Goal: Find specific page/section: Find specific page/section

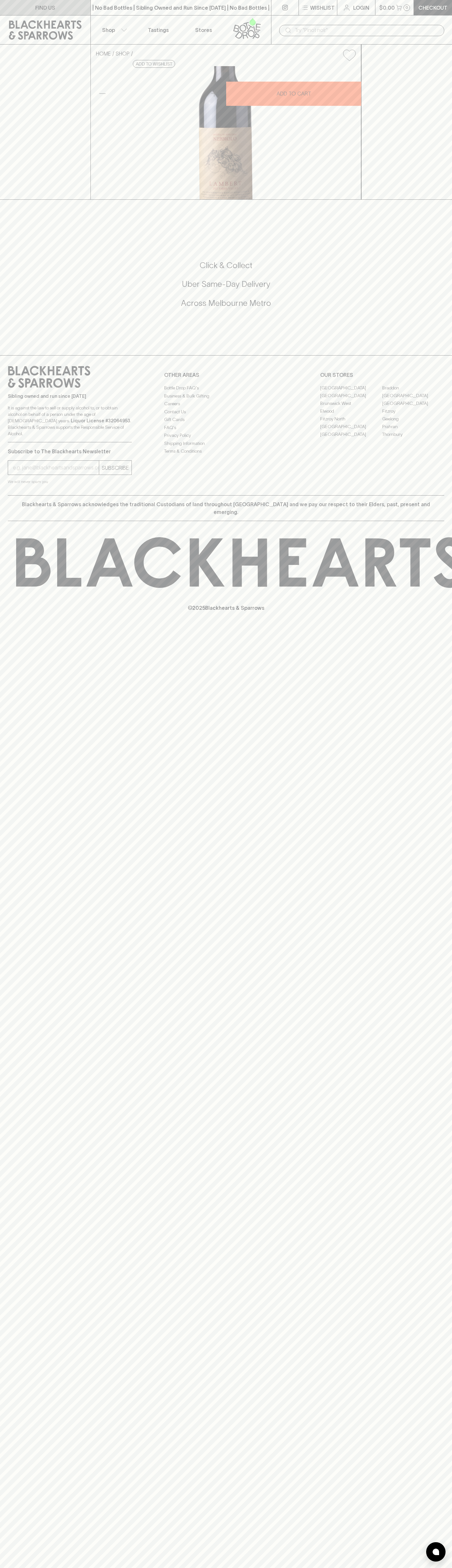
click at [22, 14] on link "FIND US" at bounding box center [45, 7] width 90 height 15
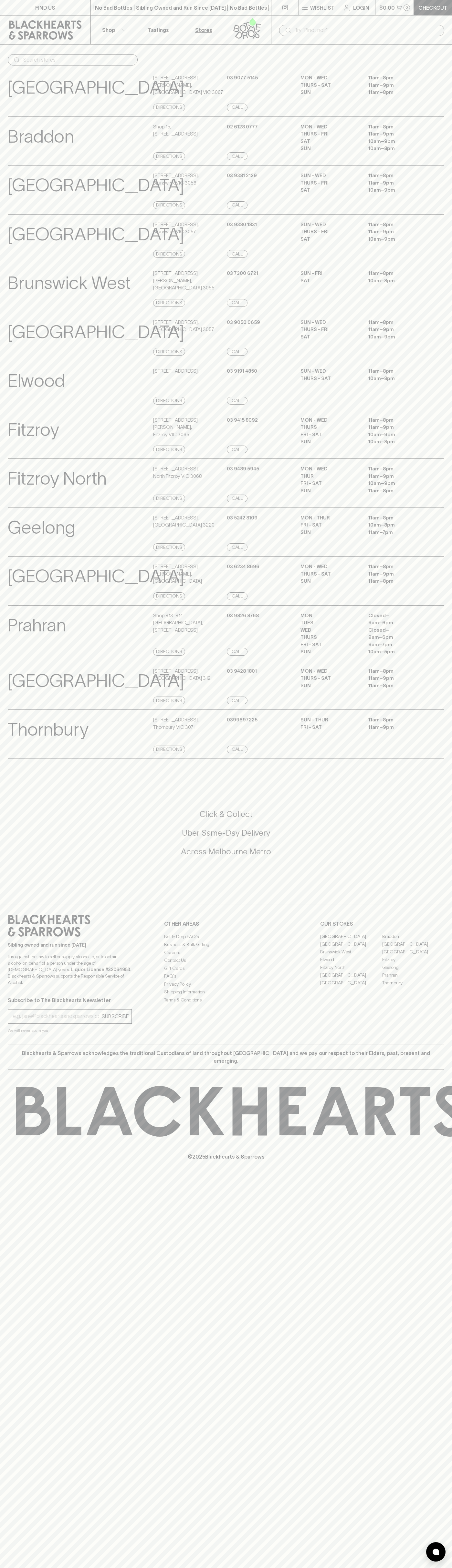
click at [122, 1567] on html "FIND US | No Bad Bottles | Sibling Owned and Run Since [DATE] | No Bad Bottles …" at bounding box center [226, 784] width 452 height 1568
click at [18, 1300] on div "FIND US | No Bad Bottles | Sibling Owned and Run Since [DATE] | No Bad Bottles …" at bounding box center [226, 784] width 452 height 1568
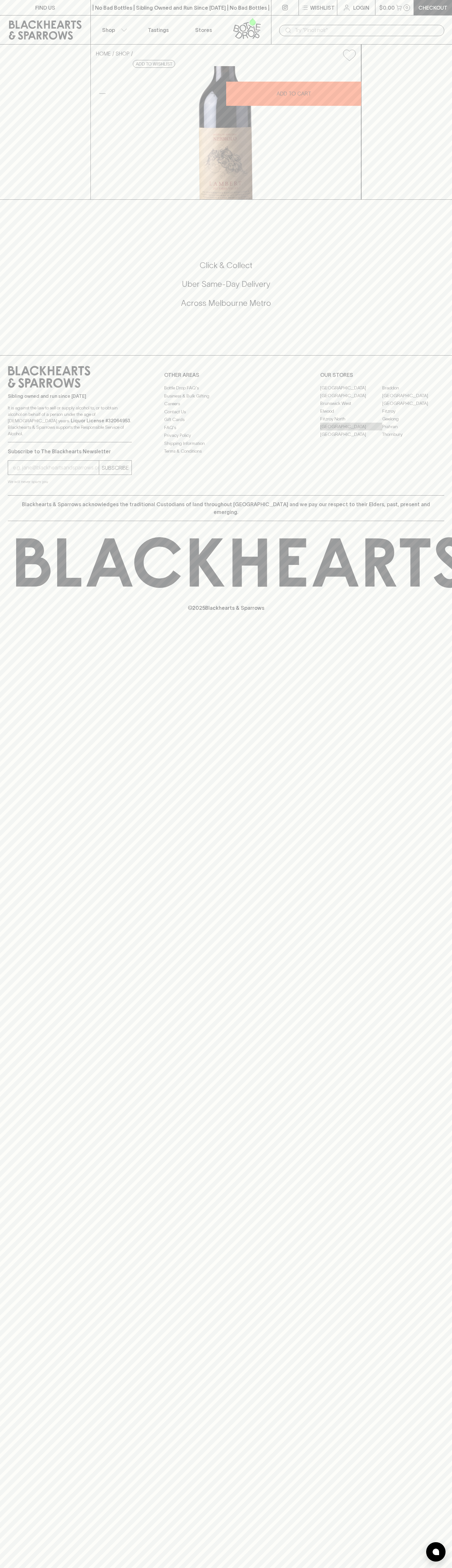
click at [351, 430] on link "[GEOGRAPHIC_DATA]" at bounding box center [351, 426] width 62 height 8
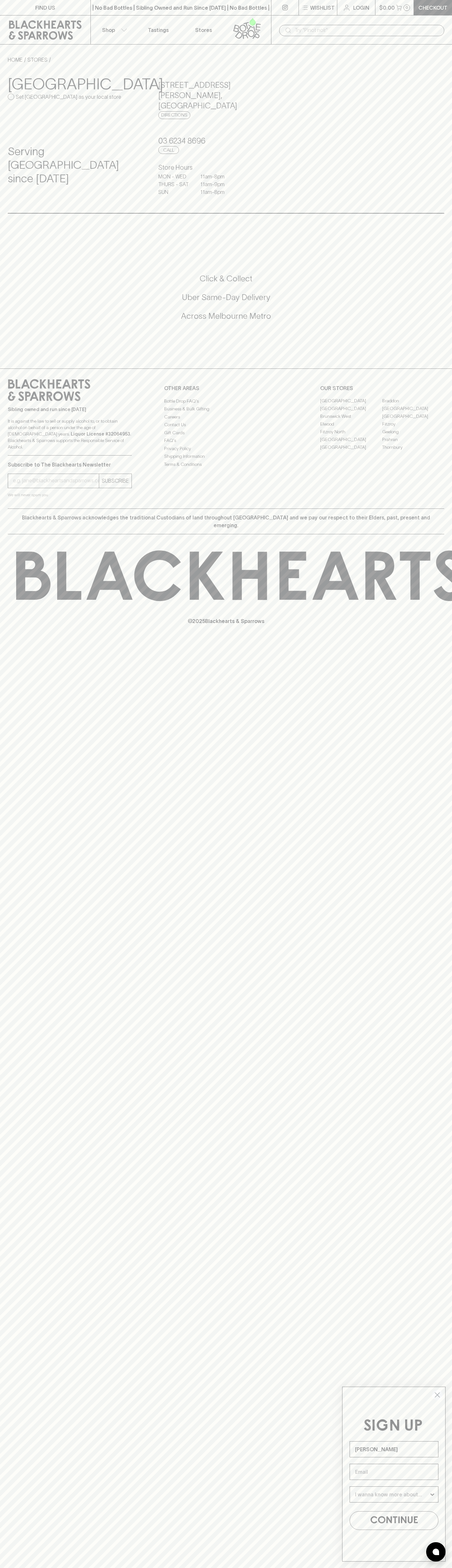
type input "[PERSON_NAME]"
